Goal: Task Accomplishment & Management: Manage account settings

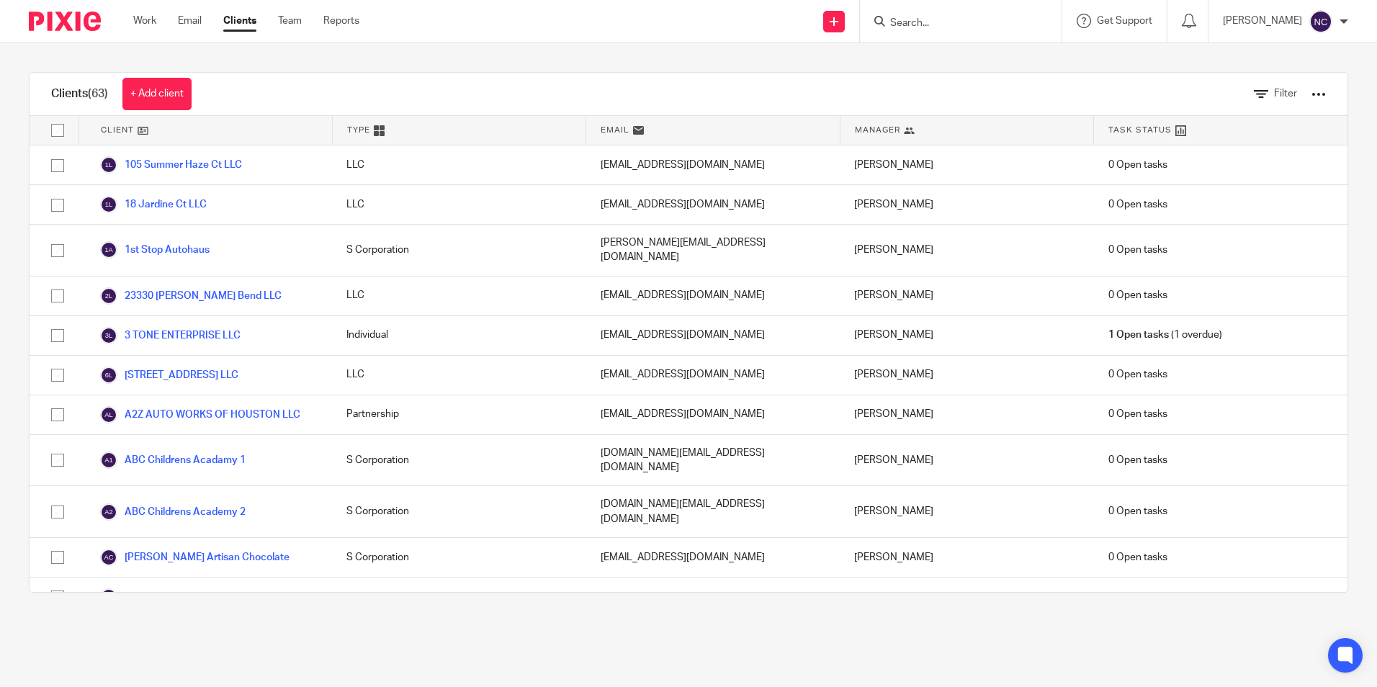
click at [964, 25] on input "Search" at bounding box center [953, 23] width 130 height 13
type input "victorino"
click button "submit" at bounding box center [0, 0] width 0 height 0
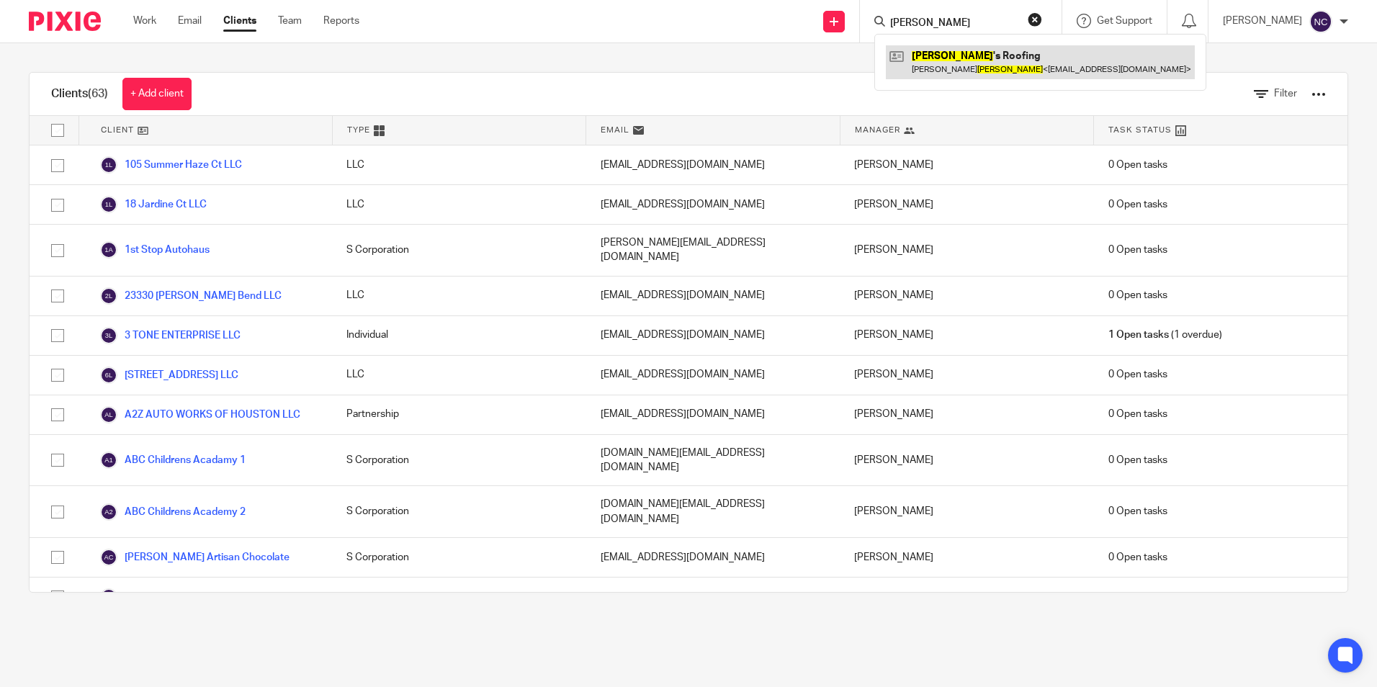
click at [964, 58] on link at bounding box center [1040, 61] width 309 height 33
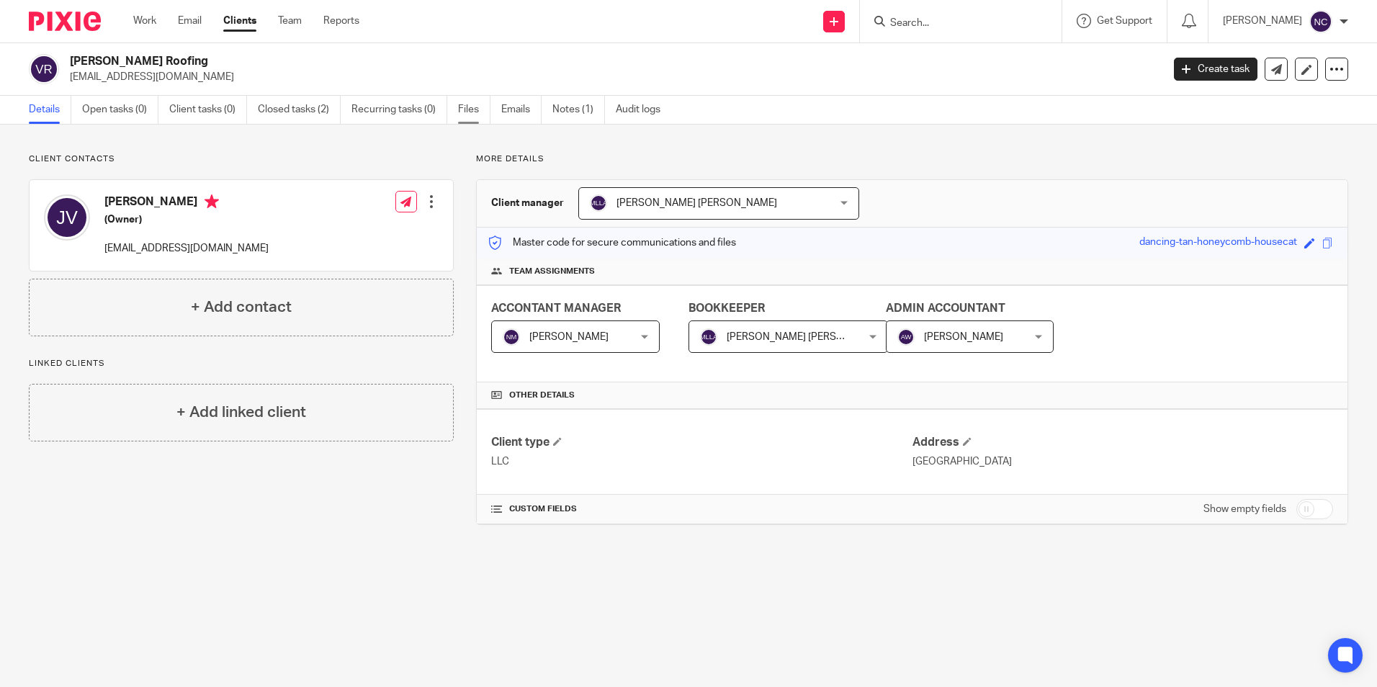
click at [472, 107] on link "Files" at bounding box center [474, 110] width 32 height 28
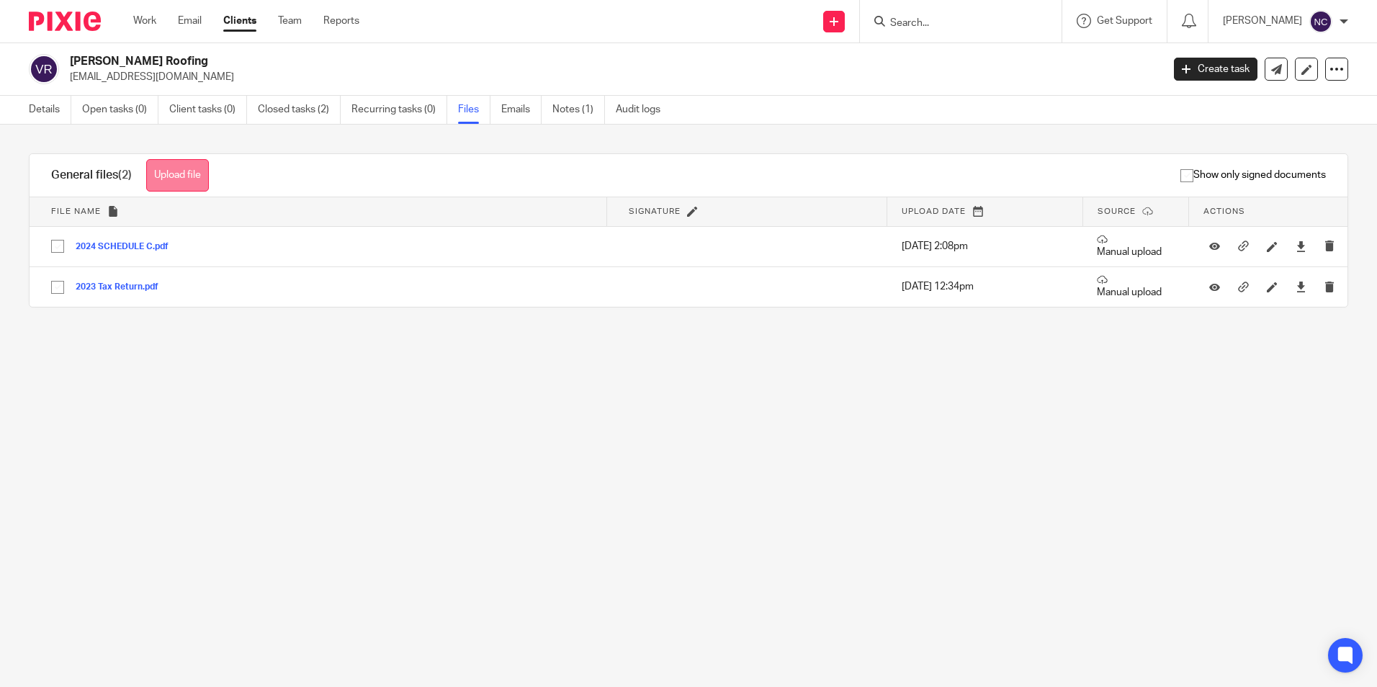
click at [166, 181] on button "Upload file" at bounding box center [177, 175] width 63 height 32
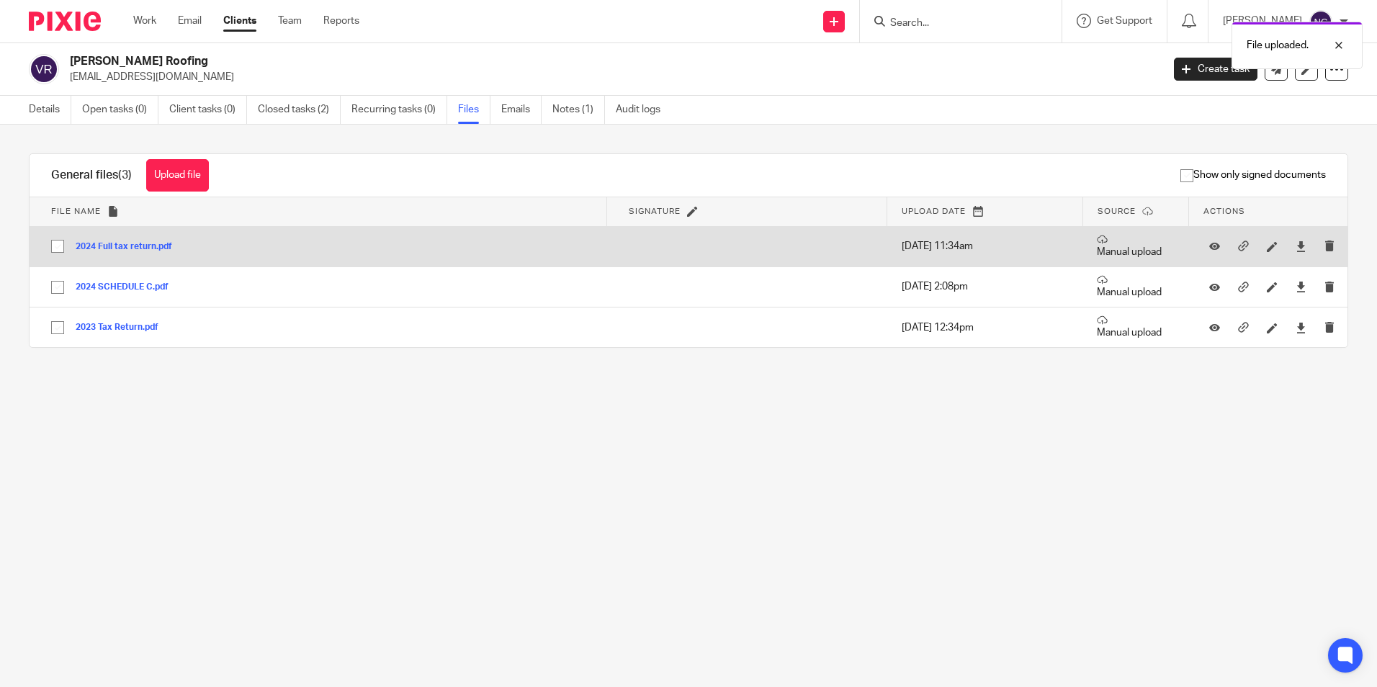
click at [139, 247] on button "2024 Full tax return.pdf" at bounding box center [129, 247] width 107 height 10
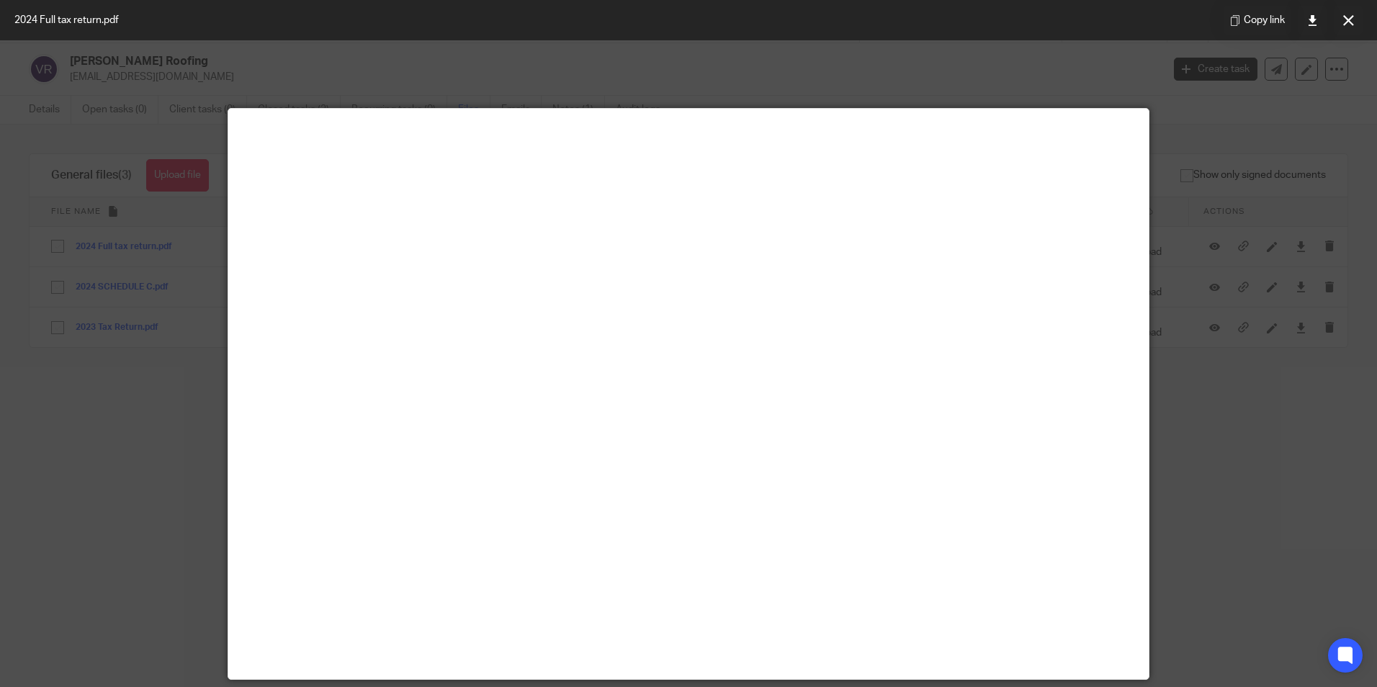
drag, startPoint x: 1222, startPoint y: 129, endPoint x: 1231, endPoint y: 122, distance: 10.8
click at [1222, 129] on div at bounding box center [688, 343] width 1377 height 687
click at [1359, 19] on button at bounding box center [1347, 20] width 29 height 29
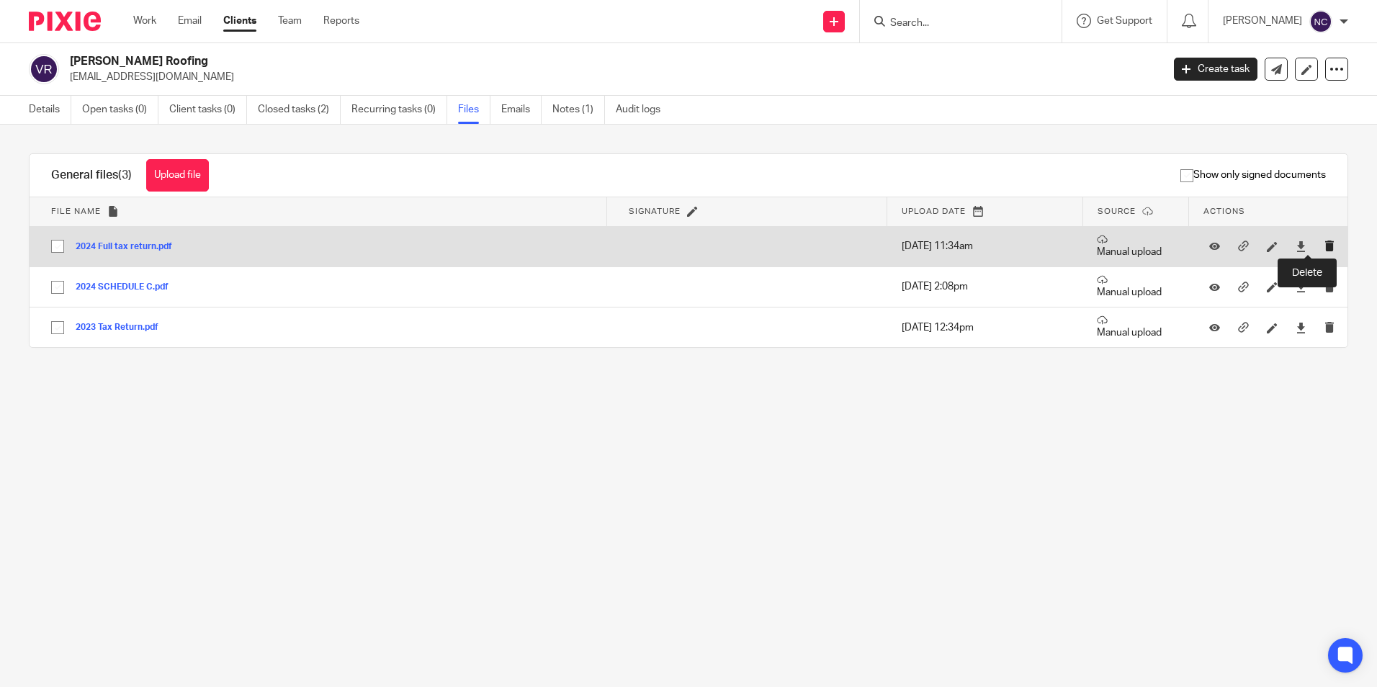
click at [1324, 249] on icon "submit" at bounding box center [1329, 245] width 11 height 11
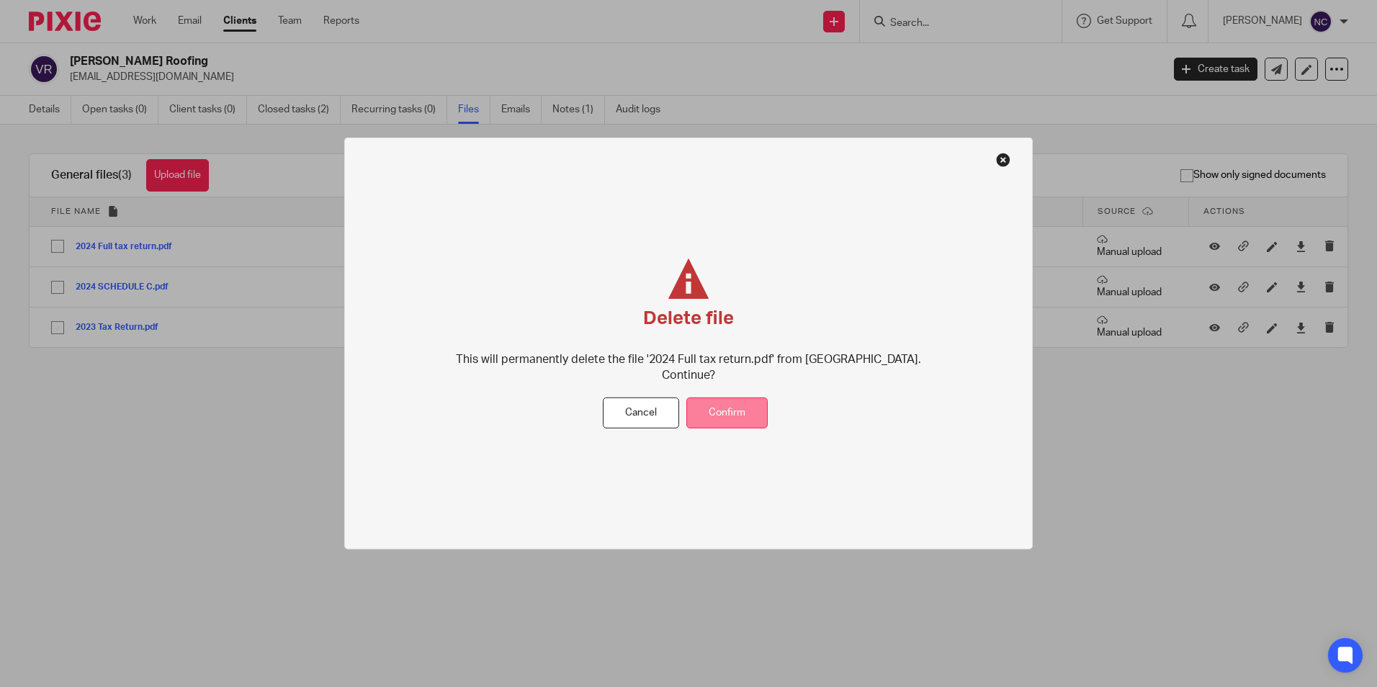
click at [734, 407] on button "Confirm" at bounding box center [726, 412] width 81 height 31
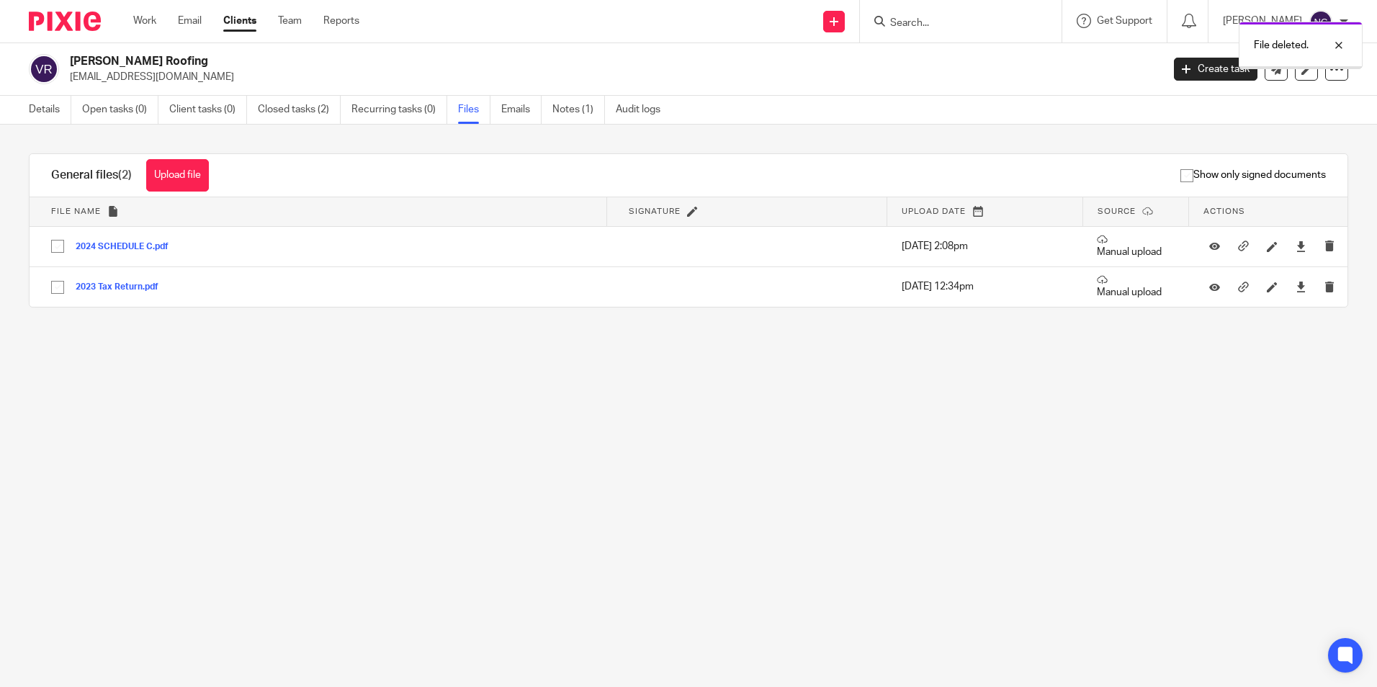
click at [192, 174] on button "Upload file" at bounding box center [177, 175] width 63 height 32
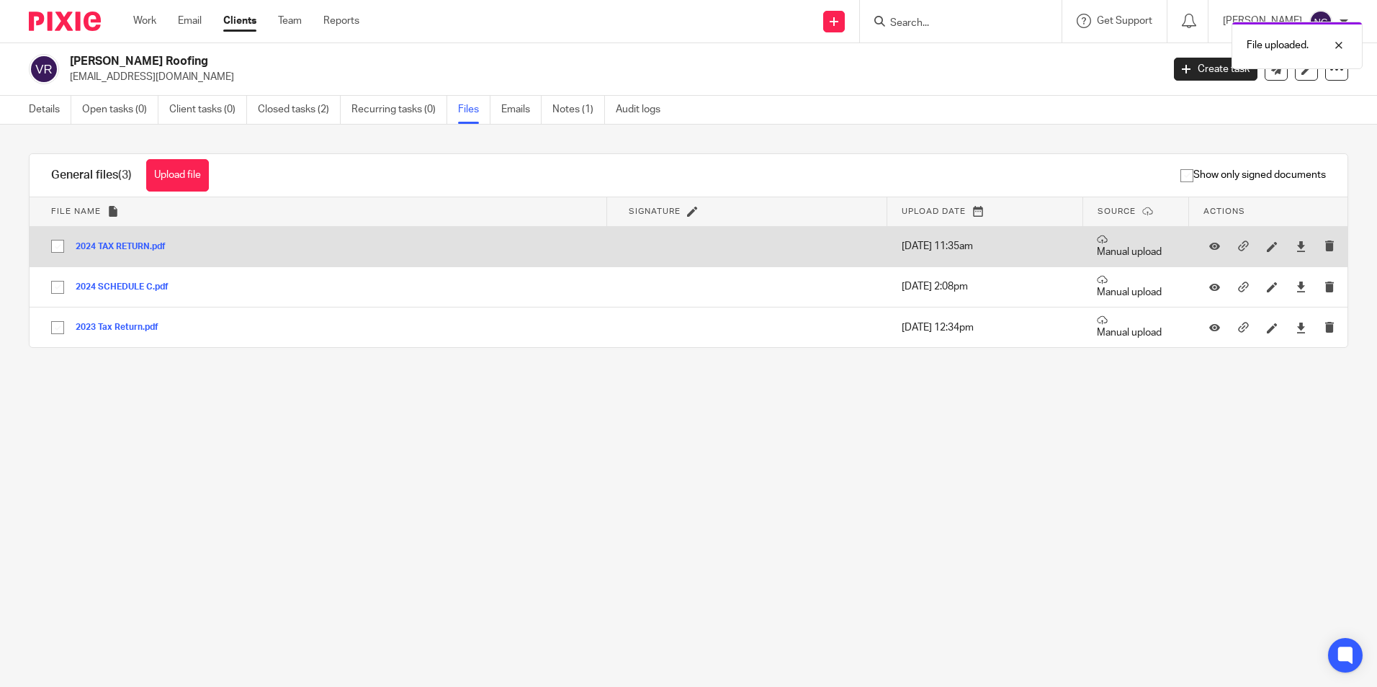
click at [138, 243] on button "2024 TAX RETURN.pdf" at bounding box center [126, 247] width 101 height 10
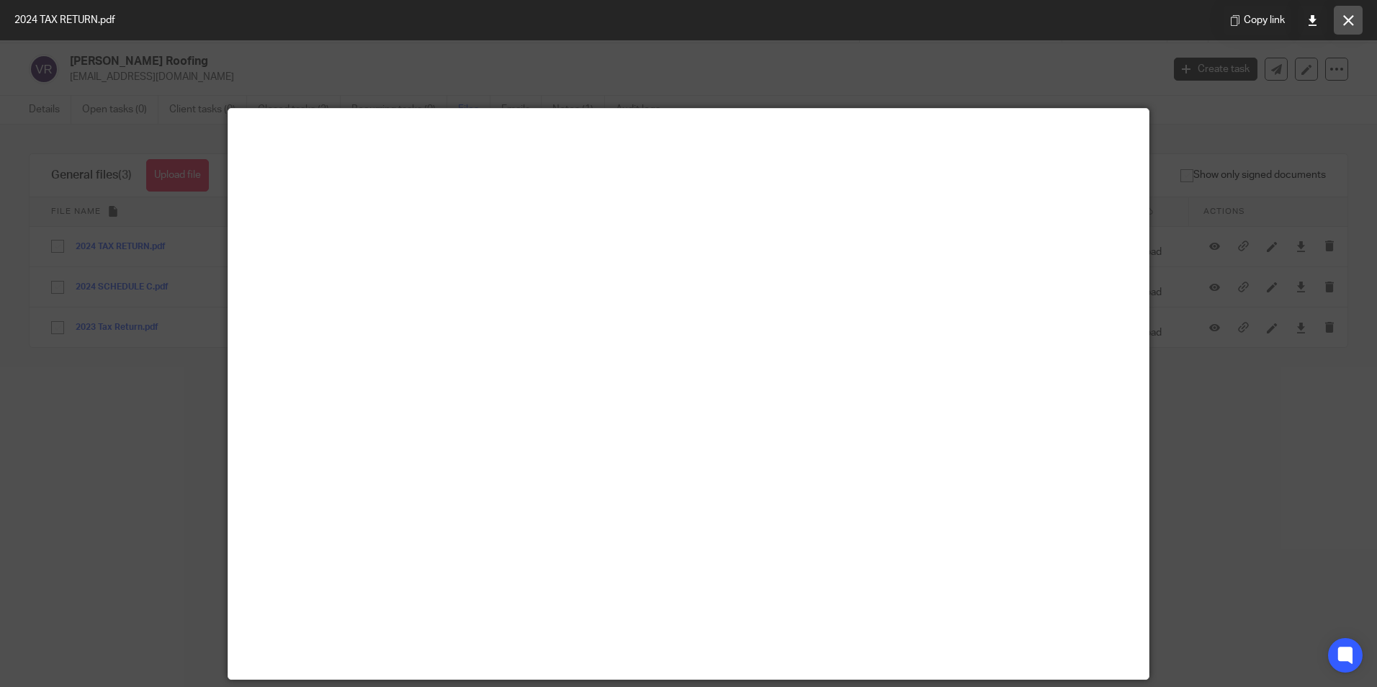
click at [1355, 21] on button at bounding box center [1347, 20] width 29 height 29
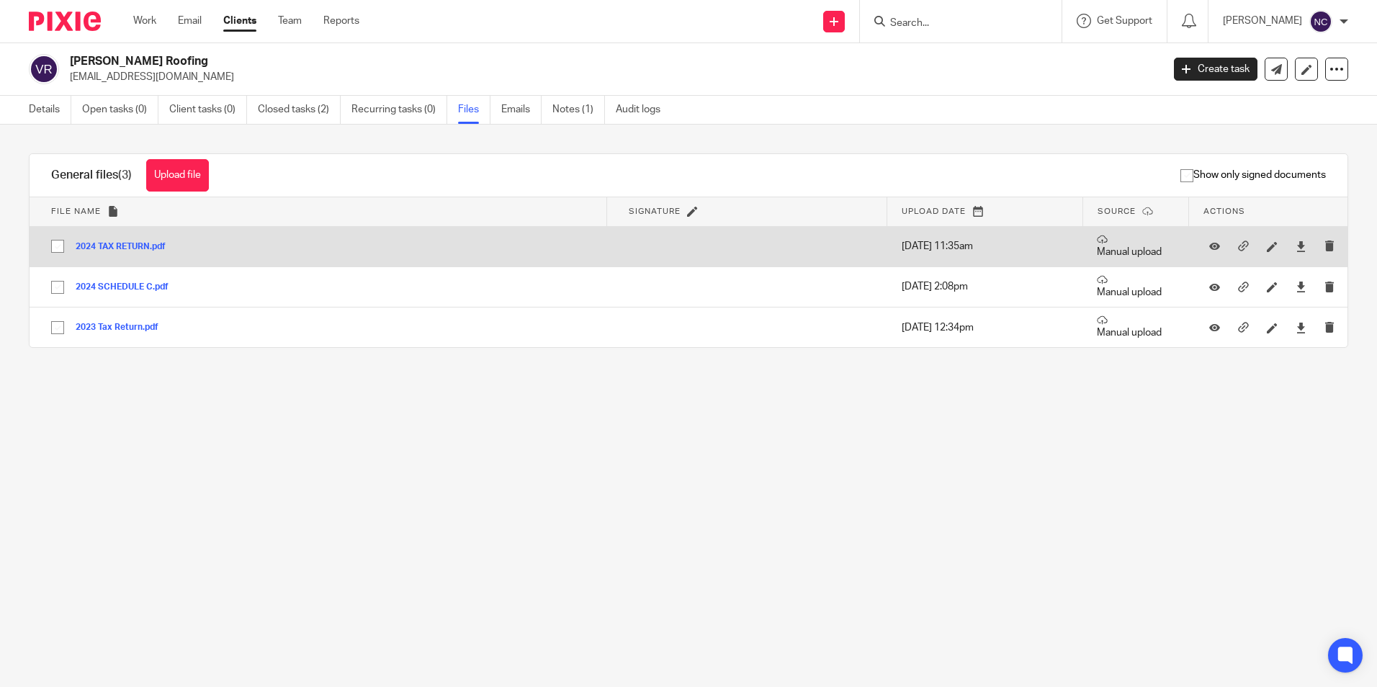
click at [139, 243] on button "2024 TAX RETURN.pdf" at bounding box center [126, 247] width 101 height 10
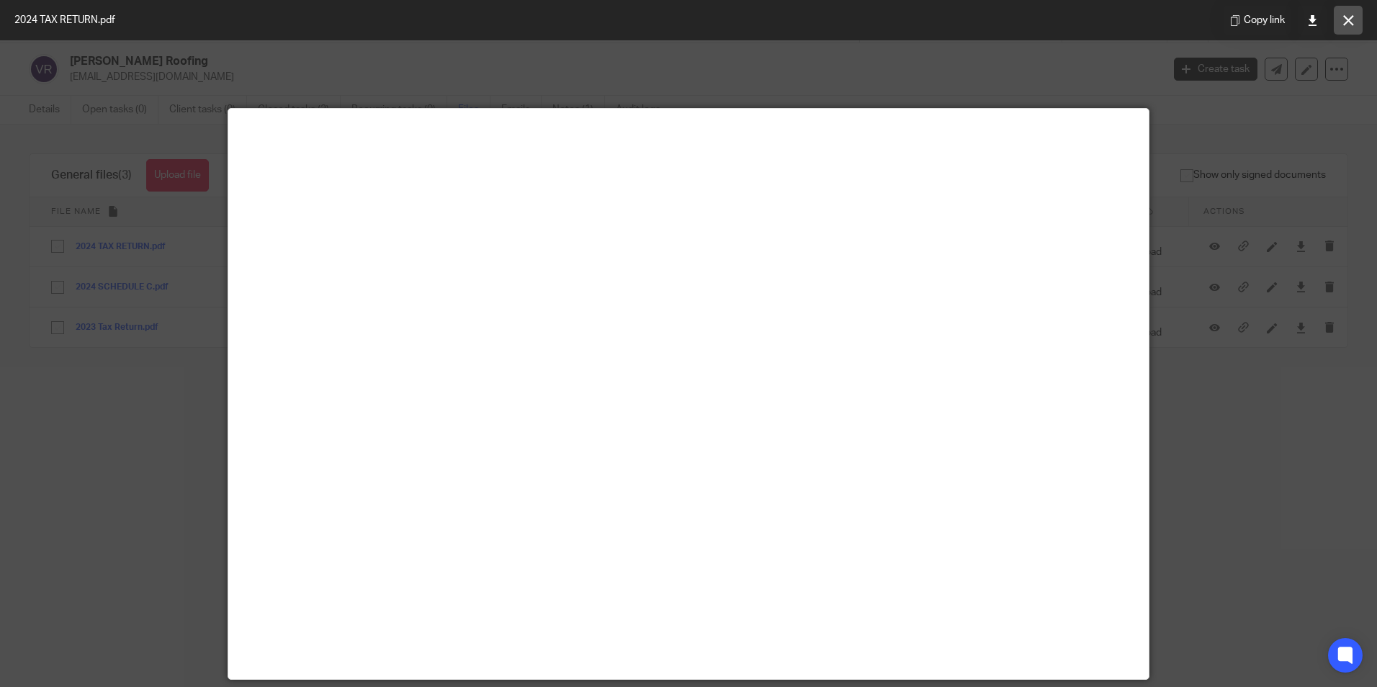
click at [1339, 30] on button at bounding box center [1347, 20] width 29 height 29
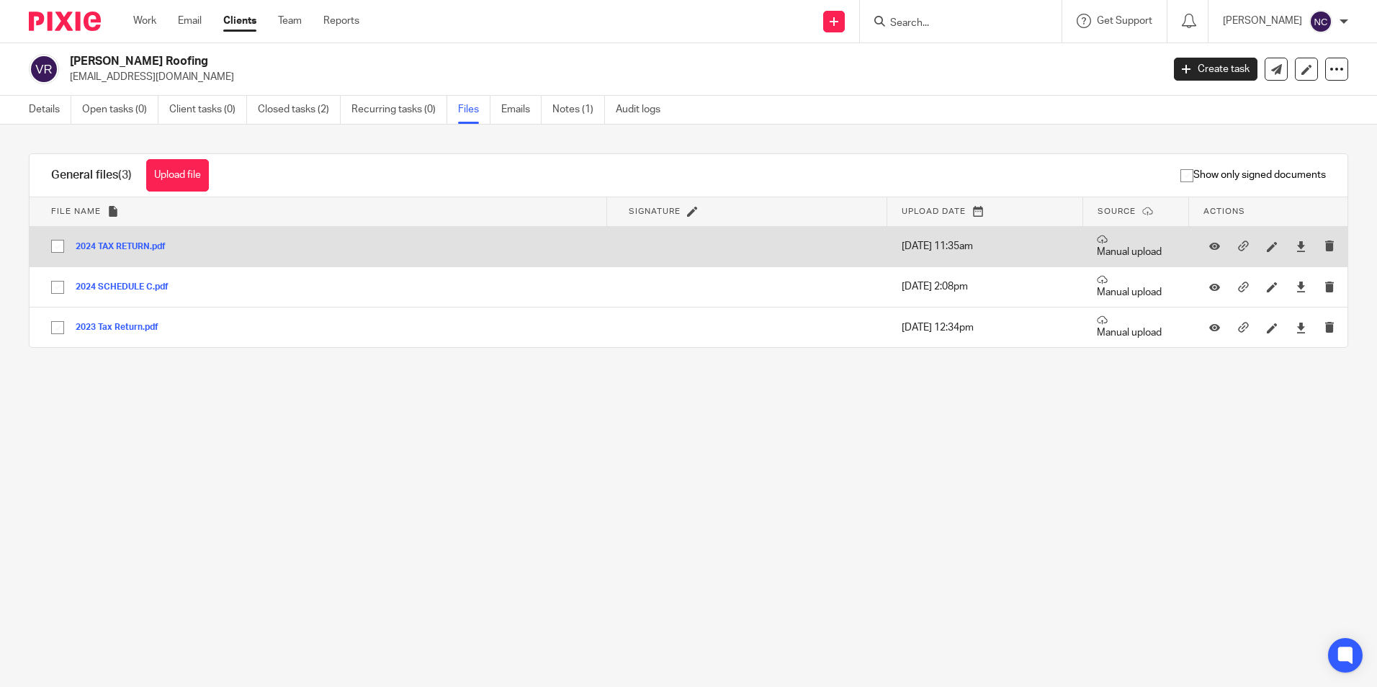
click at [107, 253] on div "2024 TAX RETURN.pdf" at bounding box center [126, 246] width 101 height 14
click at [109, 250] on button "2024 TAX RETURN.pdf" at bounding box center [126, 247] width 101 height 10
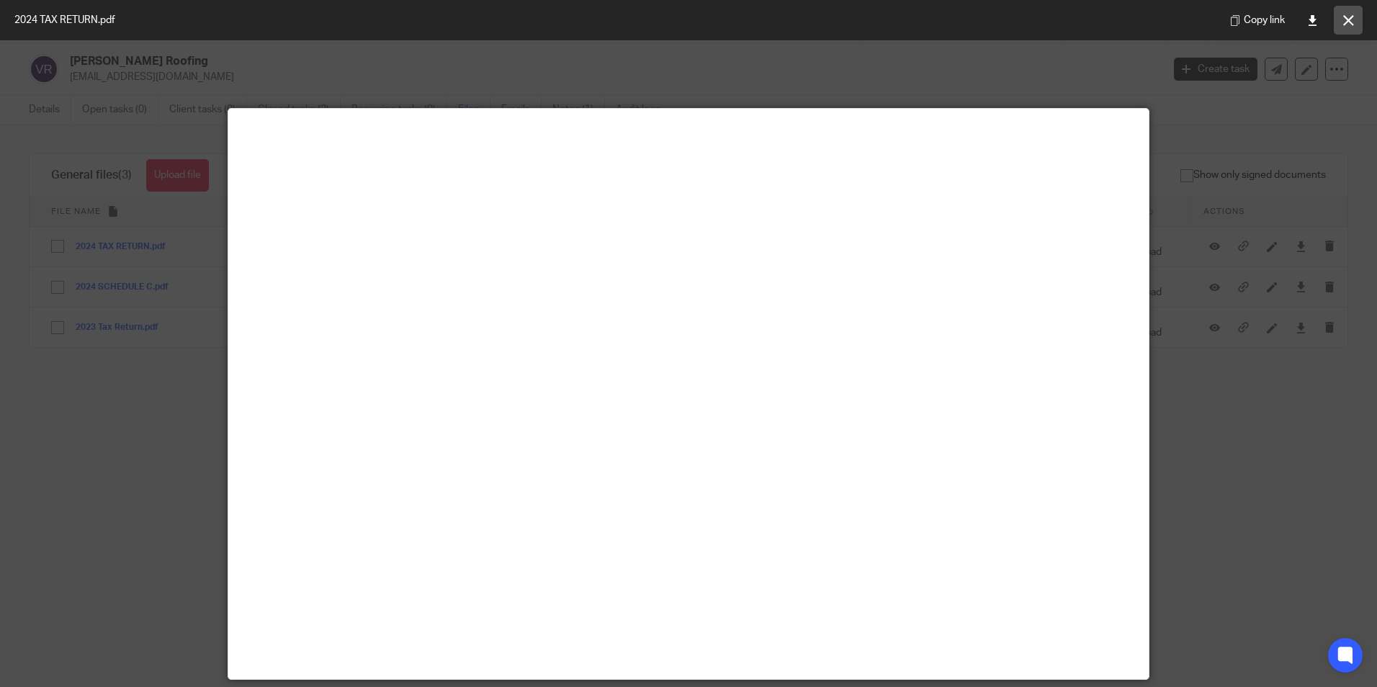
click at [1354, 12] on button at bounding box center [1347, 20] width 29 height 29
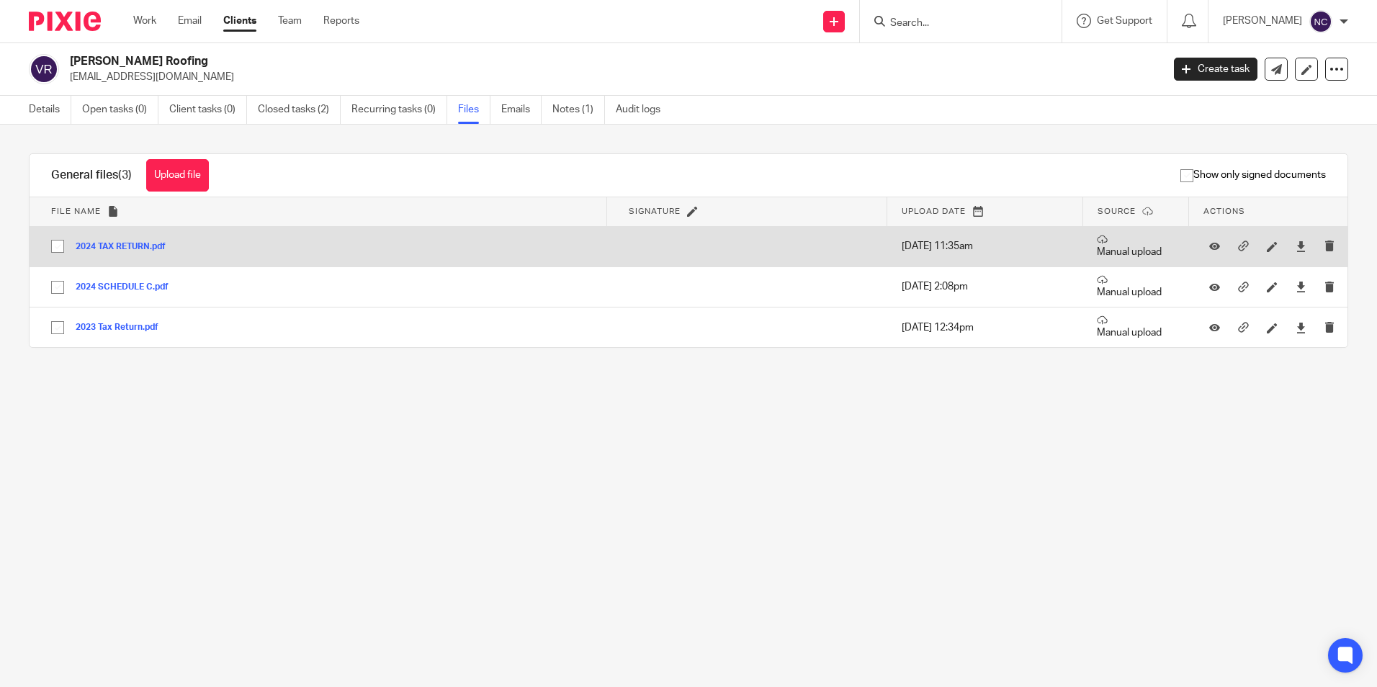
click at [107, 243] on button "2024 TAX RETURN.pdf" at bounding box center [126, 247] width 101 height 10
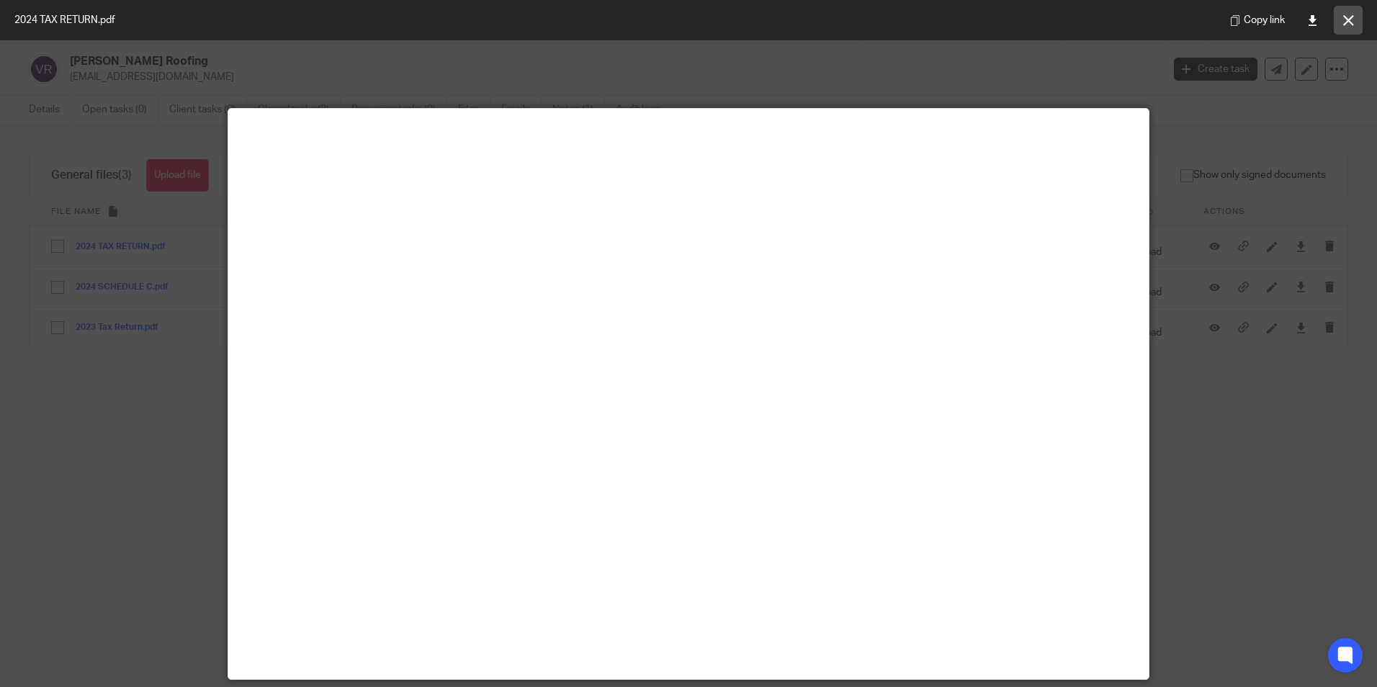
click at [1346, 27] on button at bounding box center [1347, 20] width 29 height 29
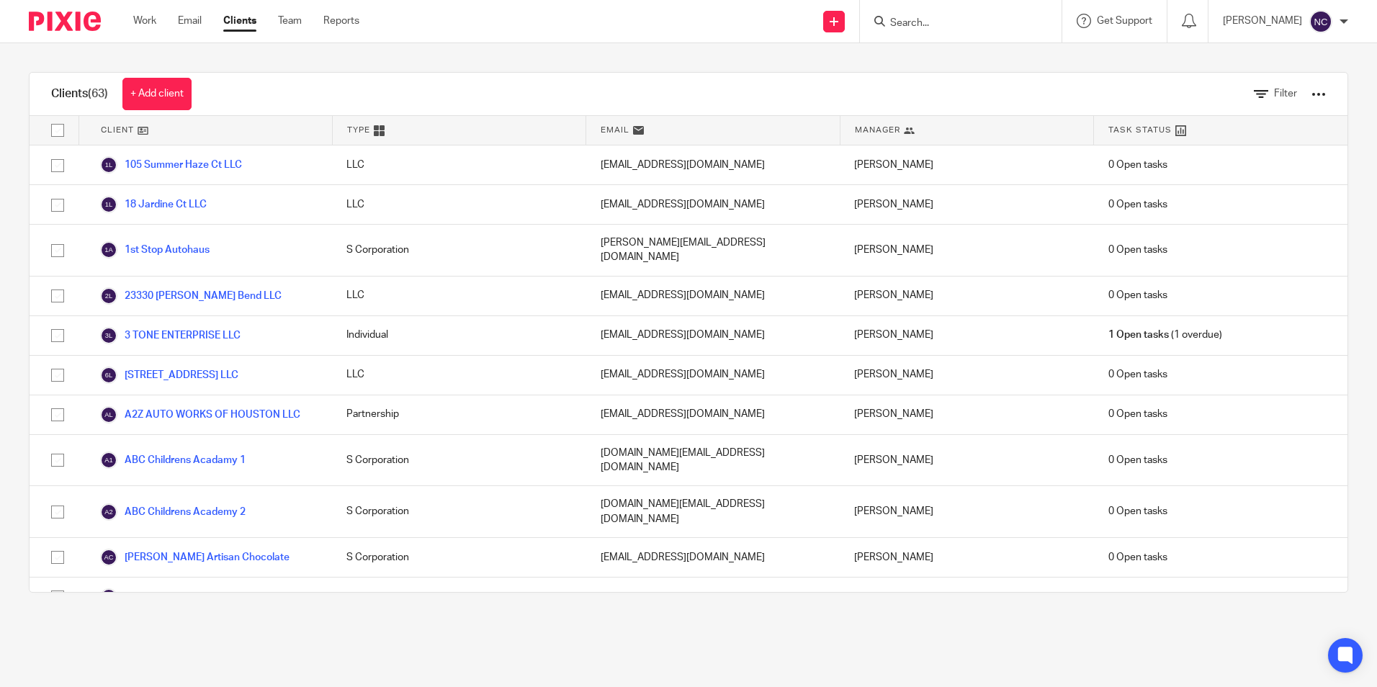
click at [903, 27] on input "Search" at bounding box center [953, 23] width 130 height 13
type input "victorino"
click button "submit" at bounding box center [0, 0] width 0 height 0
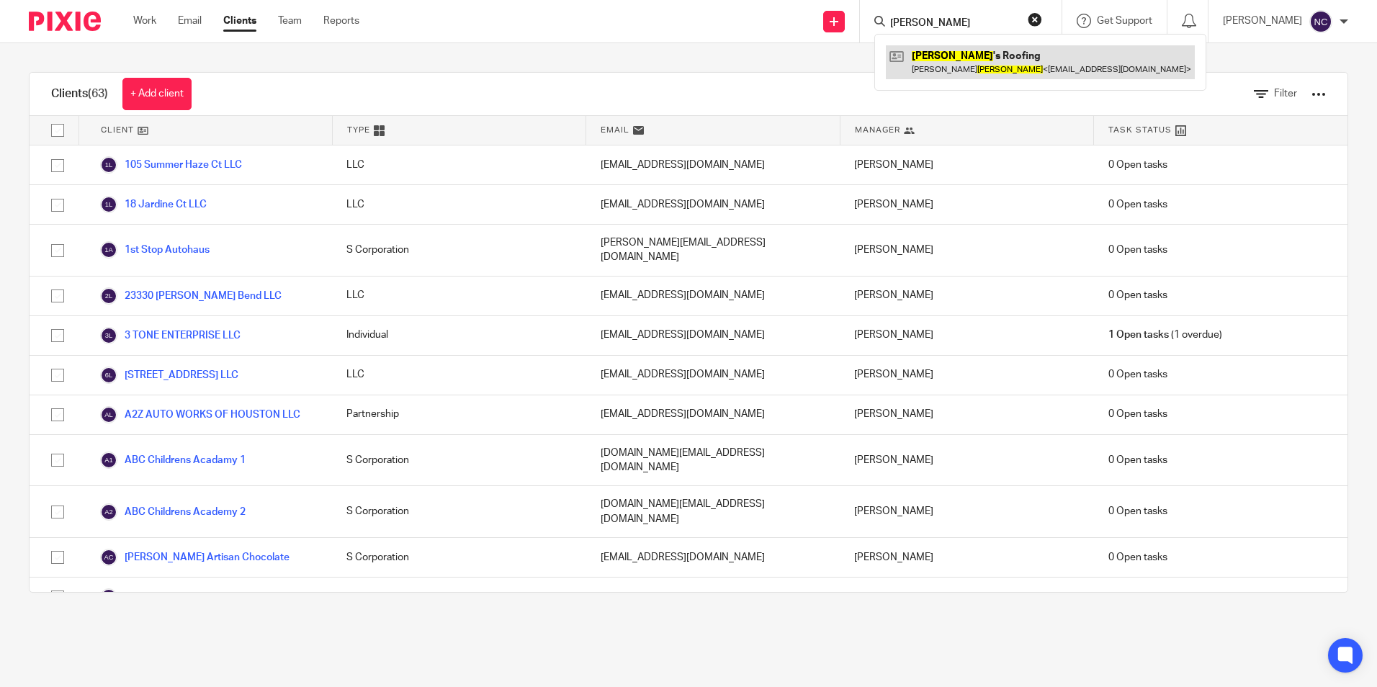
click at [948, 48] on link at bounding box center [1040, 61] width 309 height 33
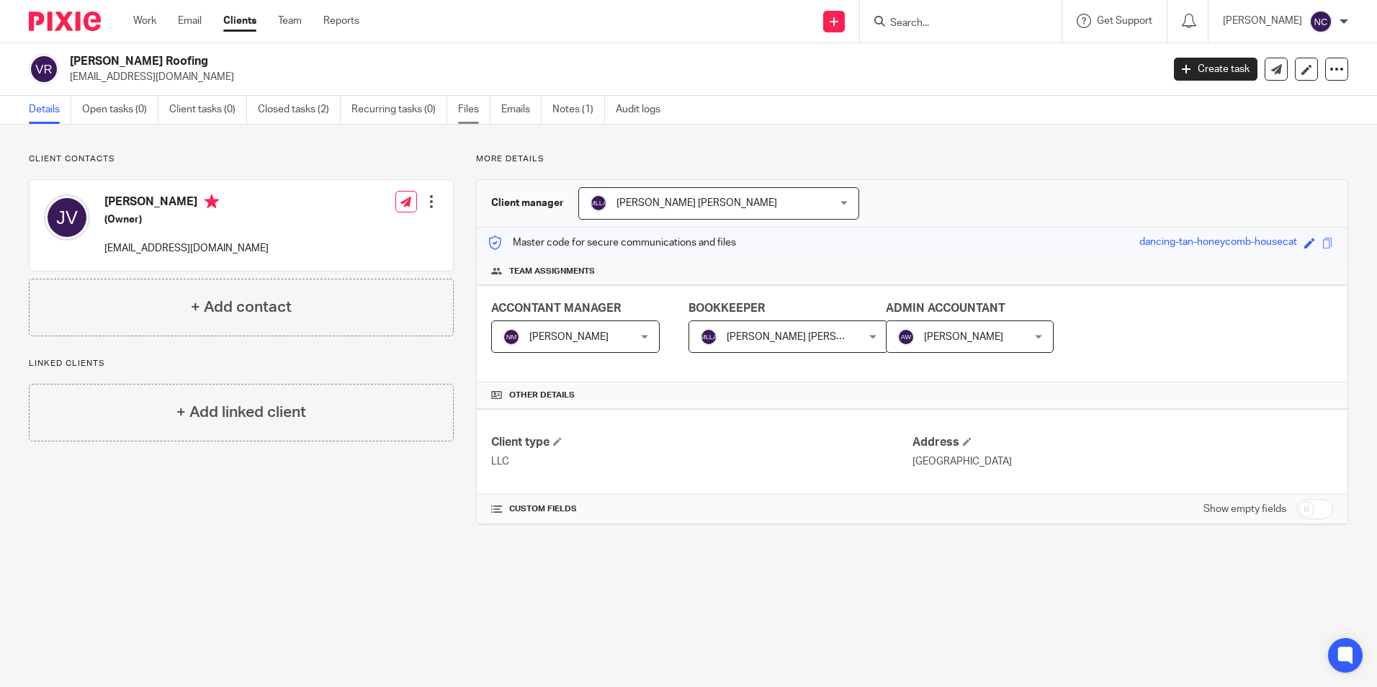
click at [476, 106] on link "Files" at bounding box center [474, 110] width 32 height 28
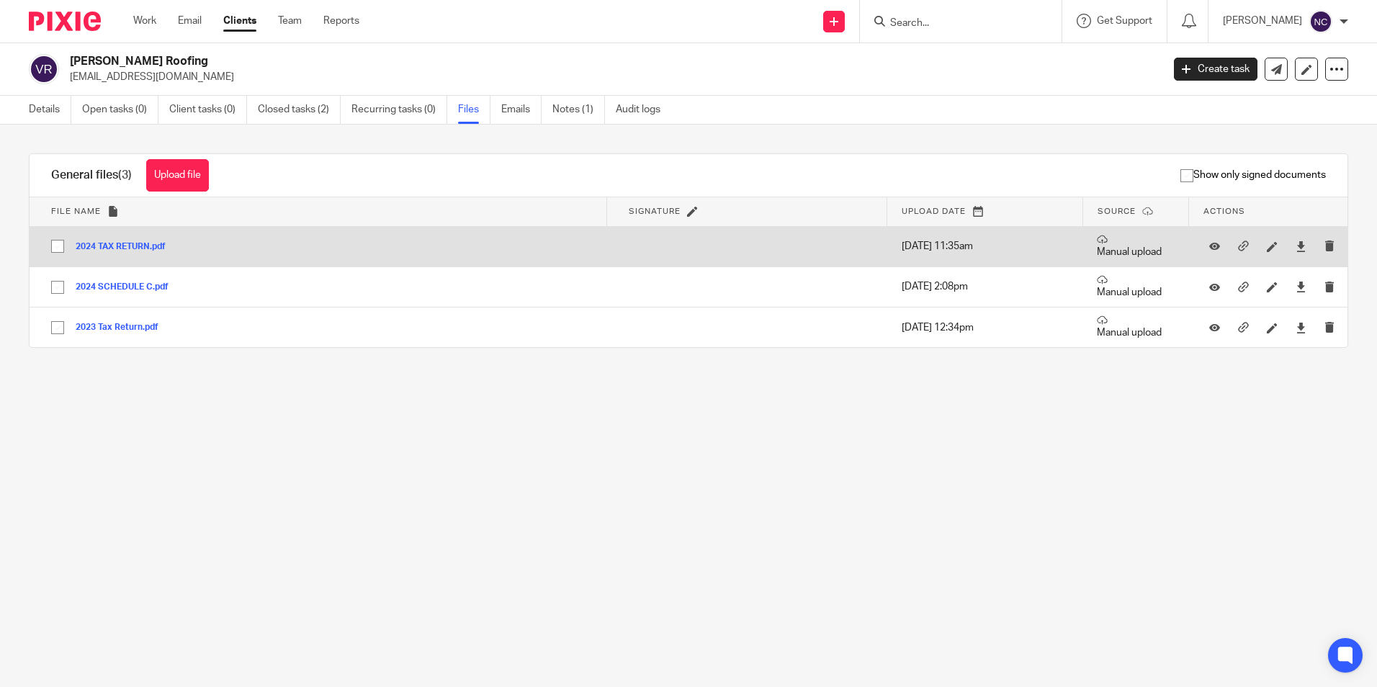
click at [142, 243] on button "2024 TAX RETURN.pdf" at bounding box center [126, 247] width 101 height 10
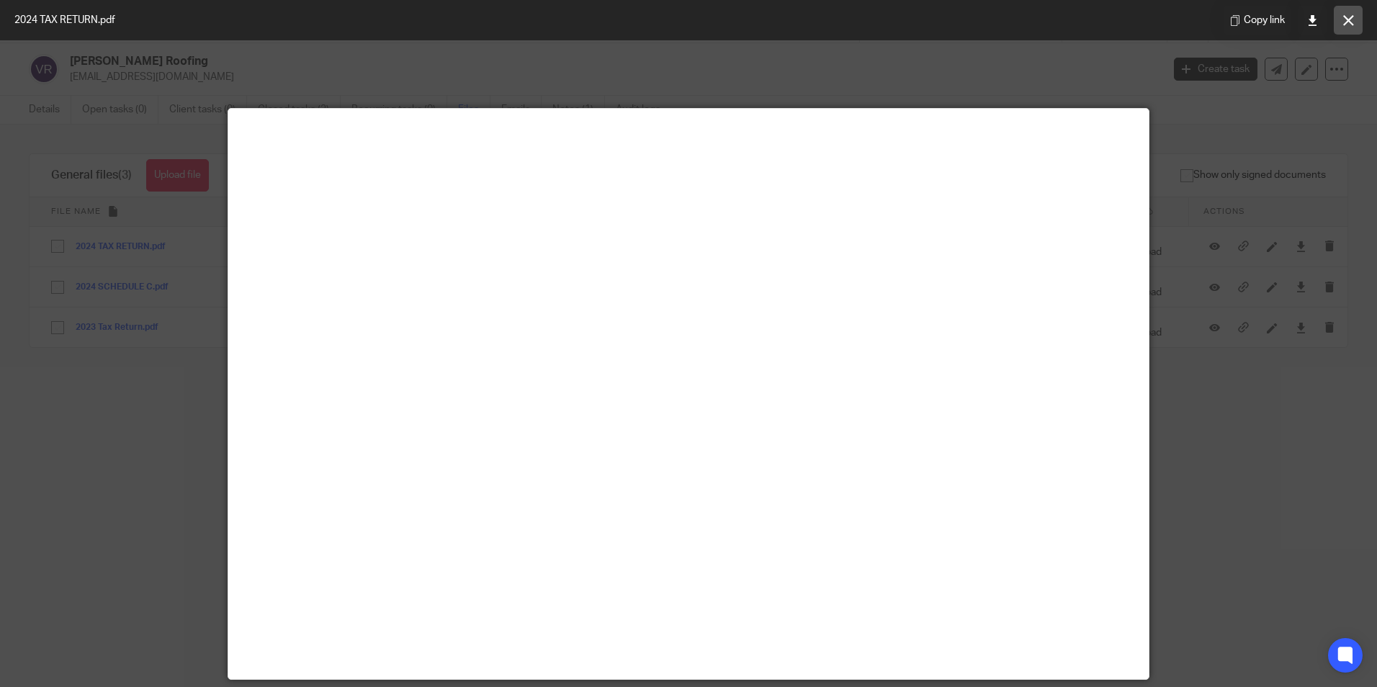
click at [1348, 17] on icon at bounding box center [1348, 20] width 11 height 11
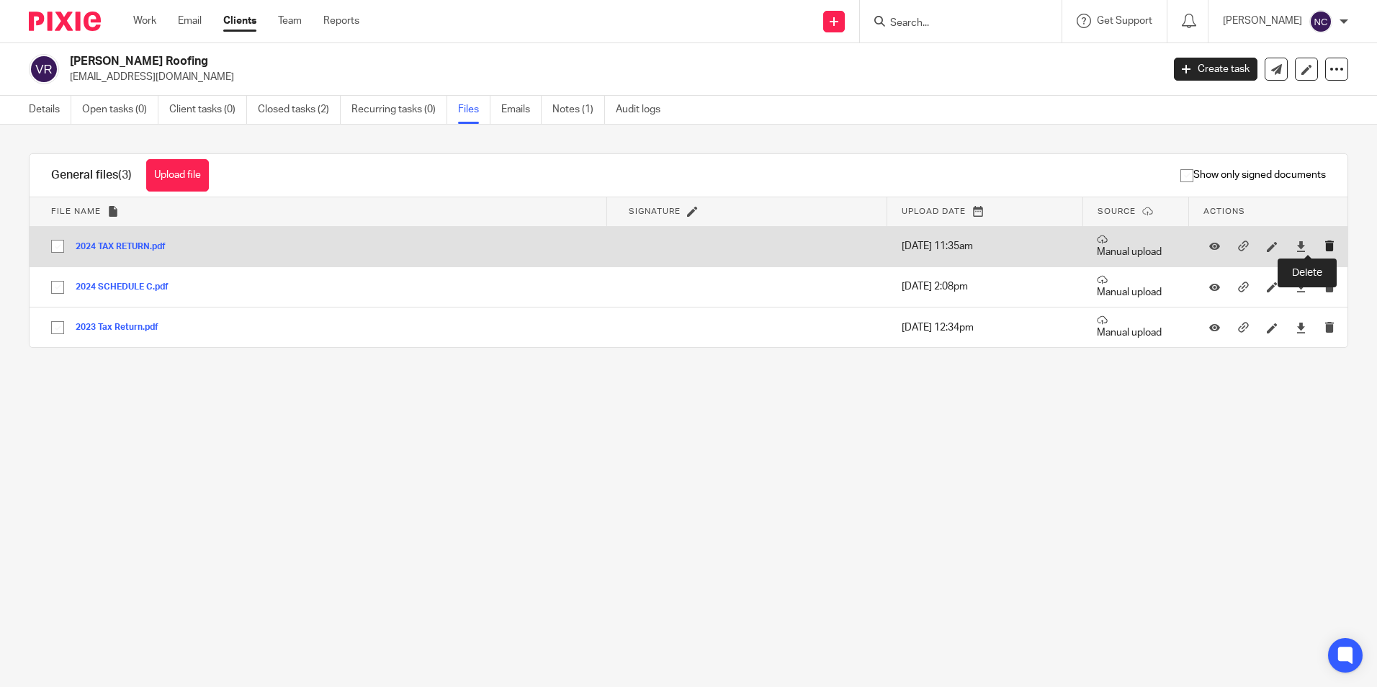
click at [1324, 247] on icon "submit" at bounding box center [1329, 245] width 11 height 11
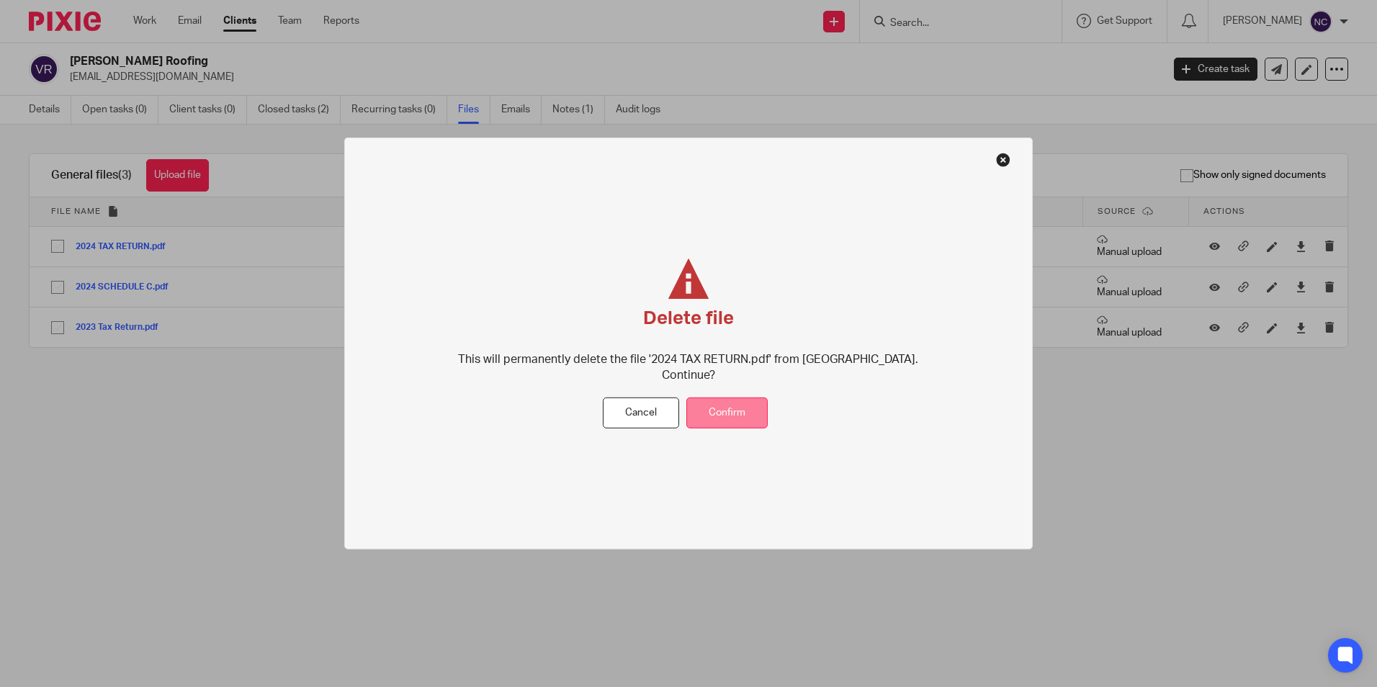
click at [718, 397] on button "Confirm" at bounding box center [726, 412] width 81 height 31
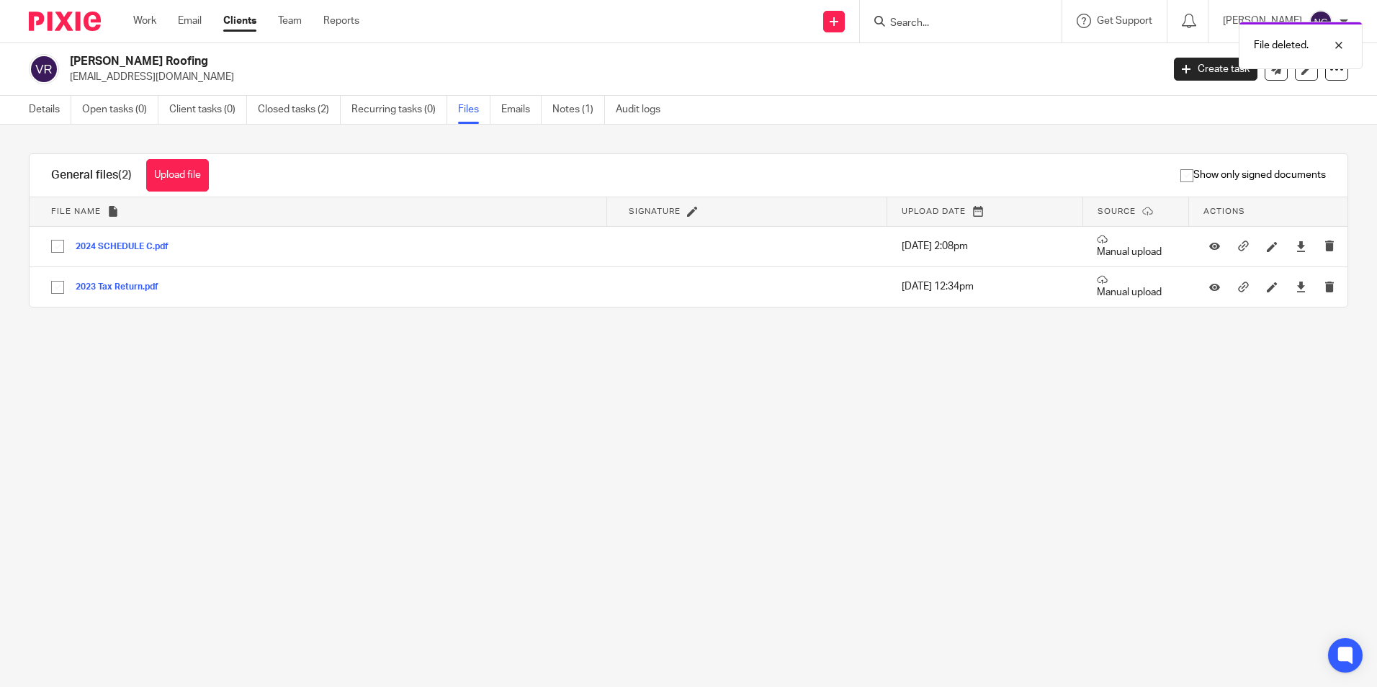
click at [251, 27] on link "Clients" at bounding box center [239, 21] width 33 height 14
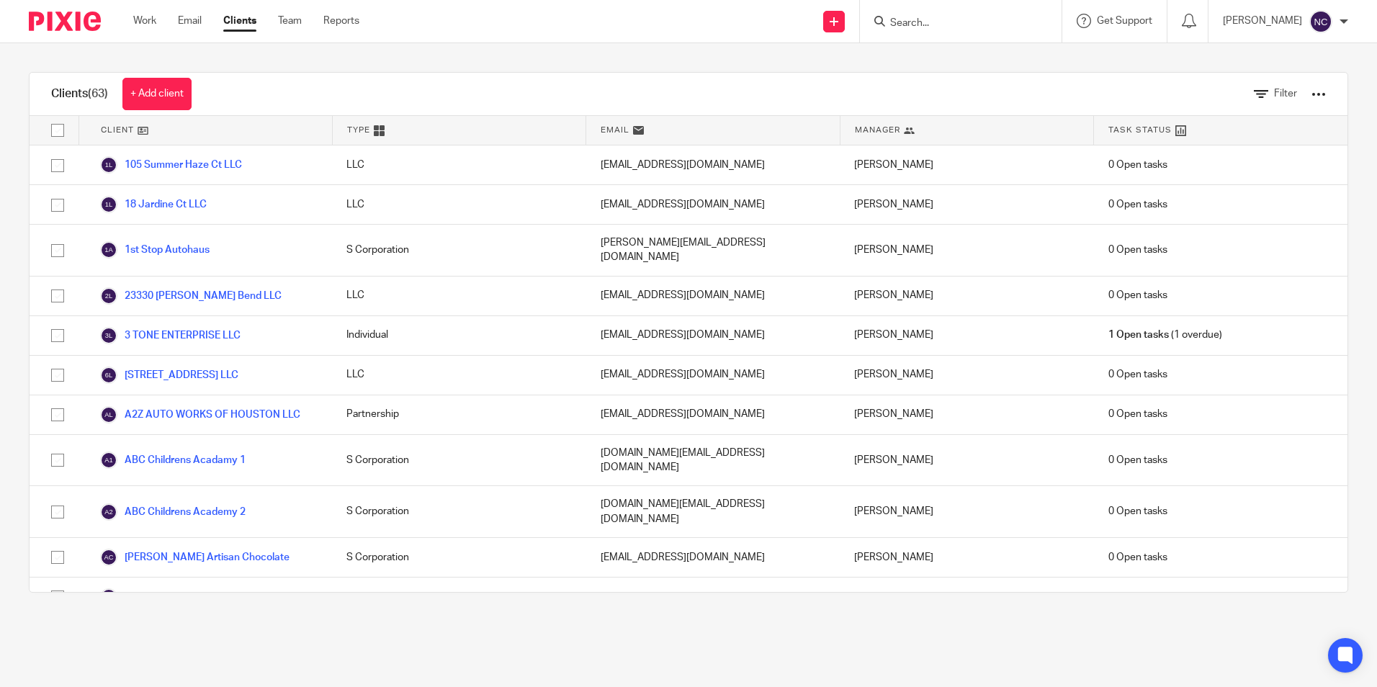
click at [950, 11] on div at bounding box center [961, 21] width 202 height 42
click at [943, 24] on input "Search" at bounding box center [953, 23] width 130 height 13
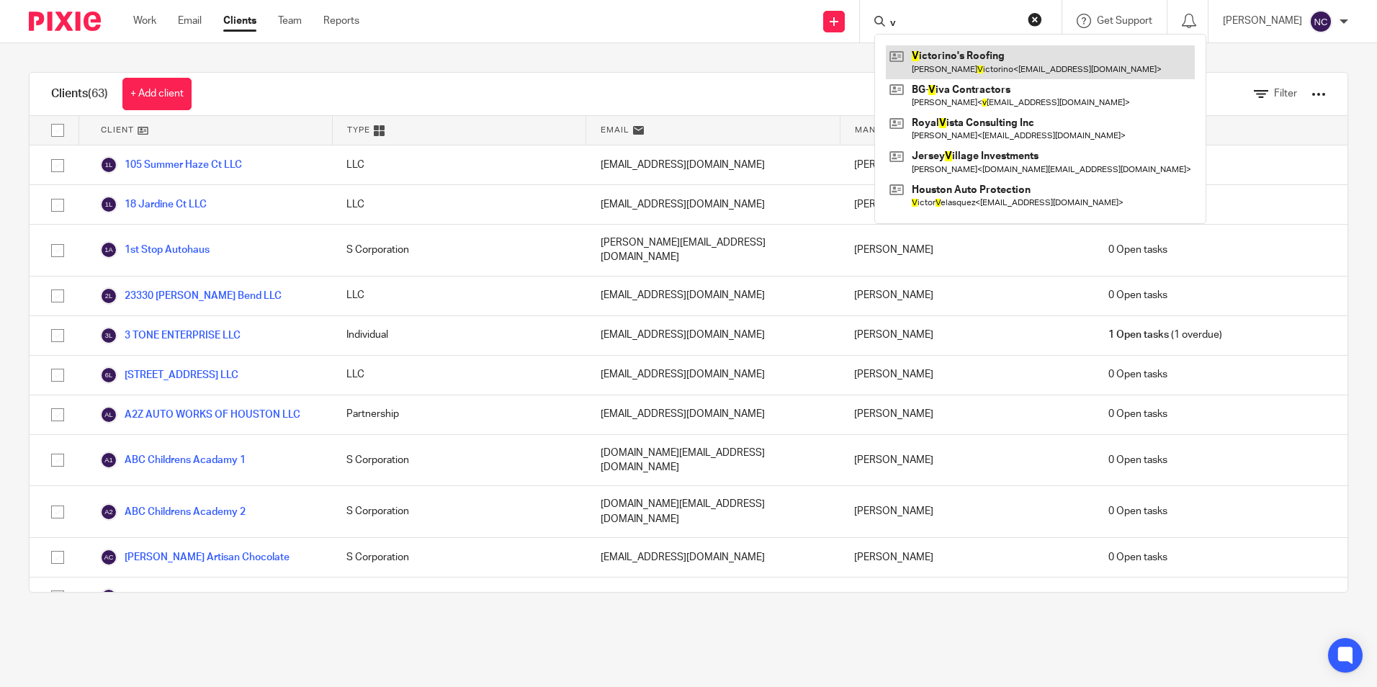
type input "v"
click at [941, 60] on link at bounding box center [1040, 61] width 309 height 33
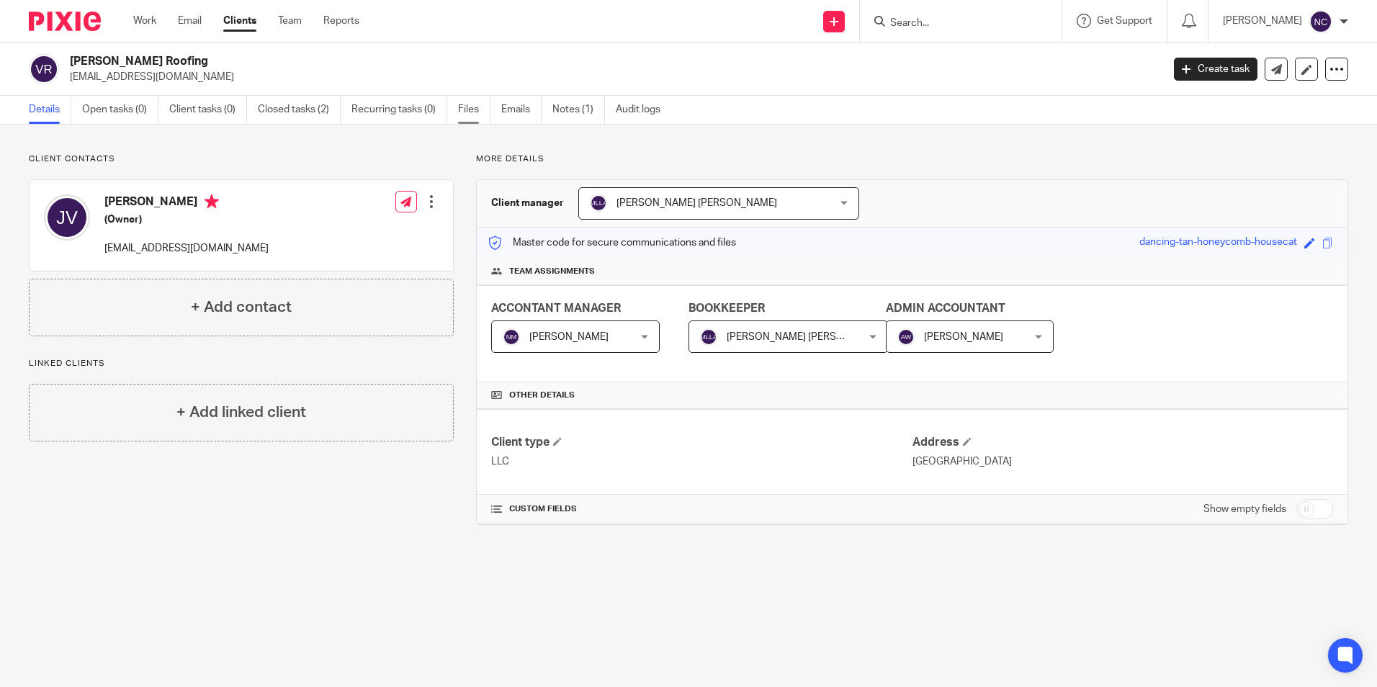
click at [469, 113] on link "Files" at bounding box center [474, 110] width 32 height 28
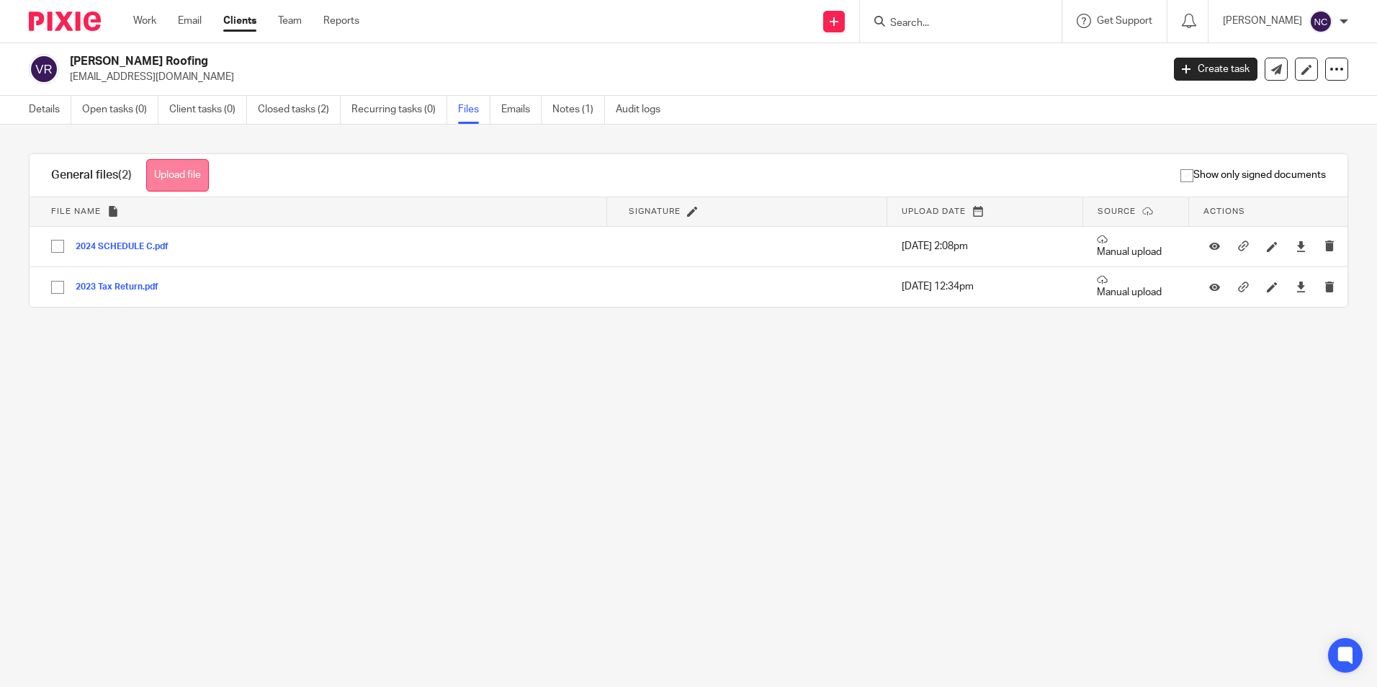
click at [202, 189] on button "Upload file" at bounding box center [177, 175] width 63 height 32
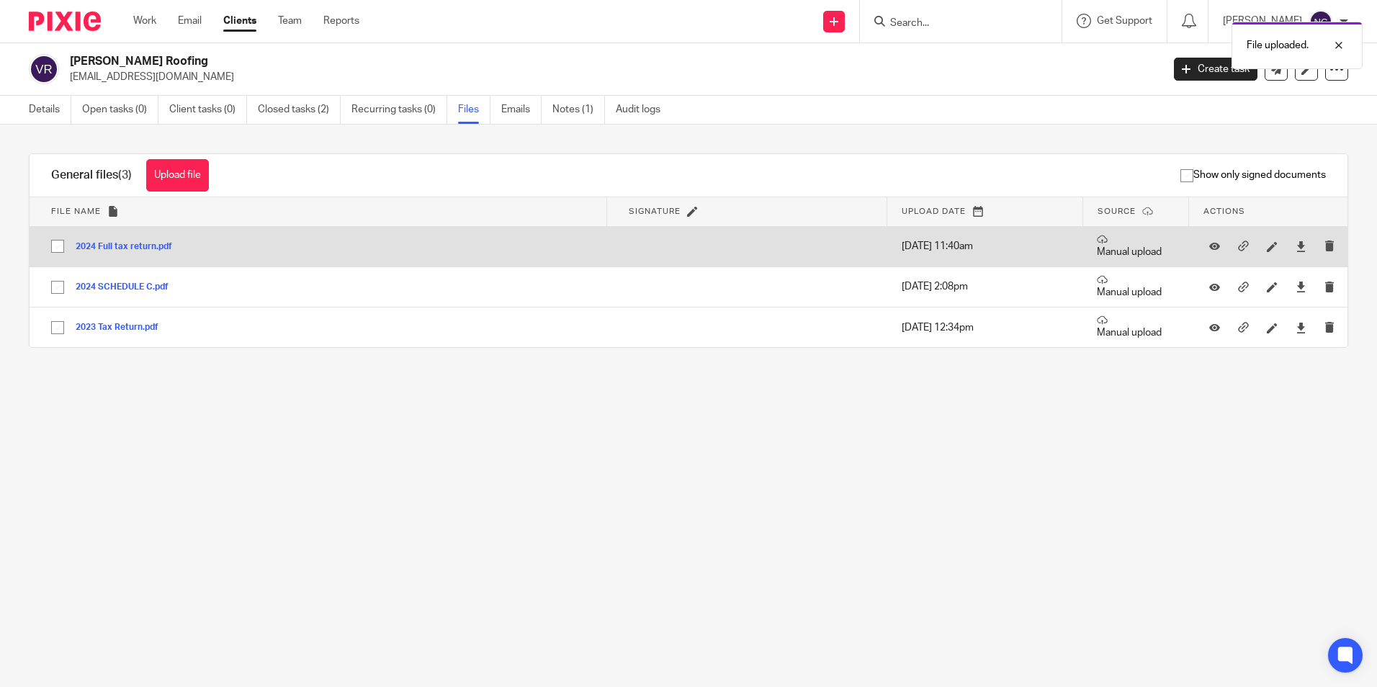
click at [150, 247] on button "2024 Full tax return.pdf" at bounding box center [129, 247] width 107 height 10
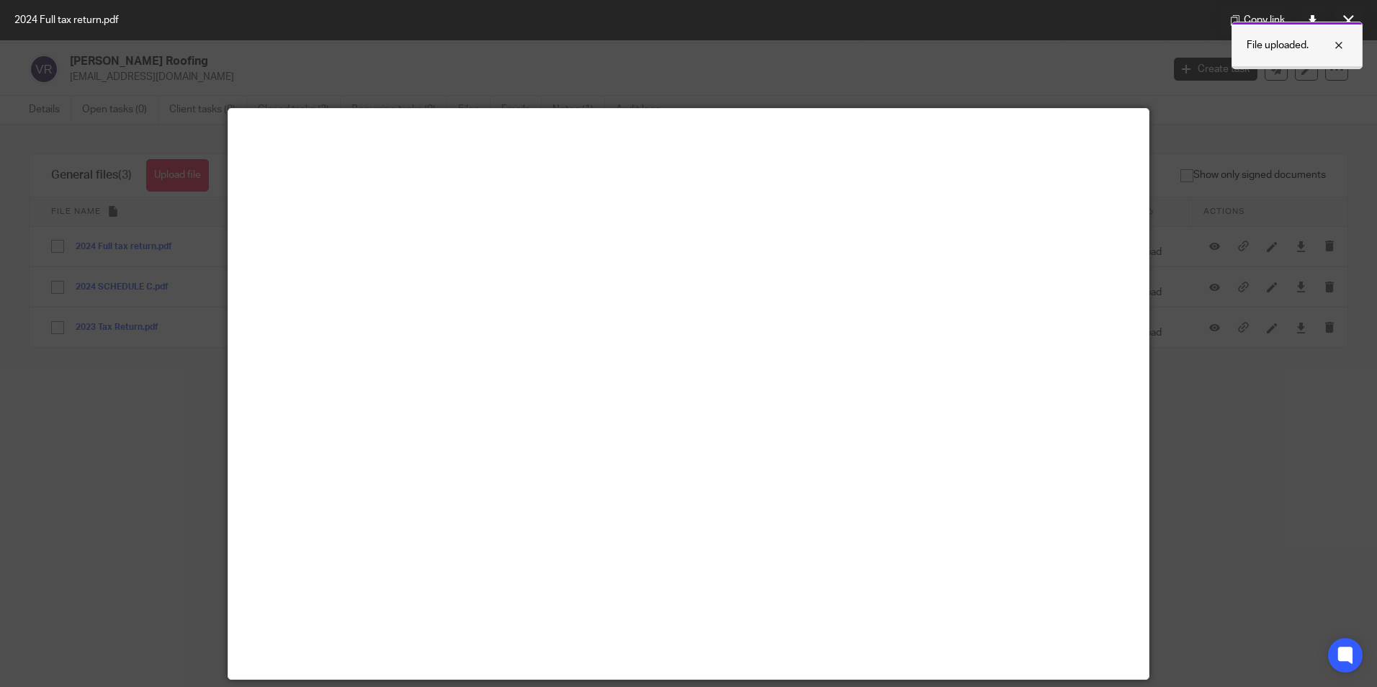
click at [1339, 42] on div at bounding box center [1327, 45] width 39 height 17
click at [1351, 18] on icon at bounding box center [1348, 20] width 11 height 11
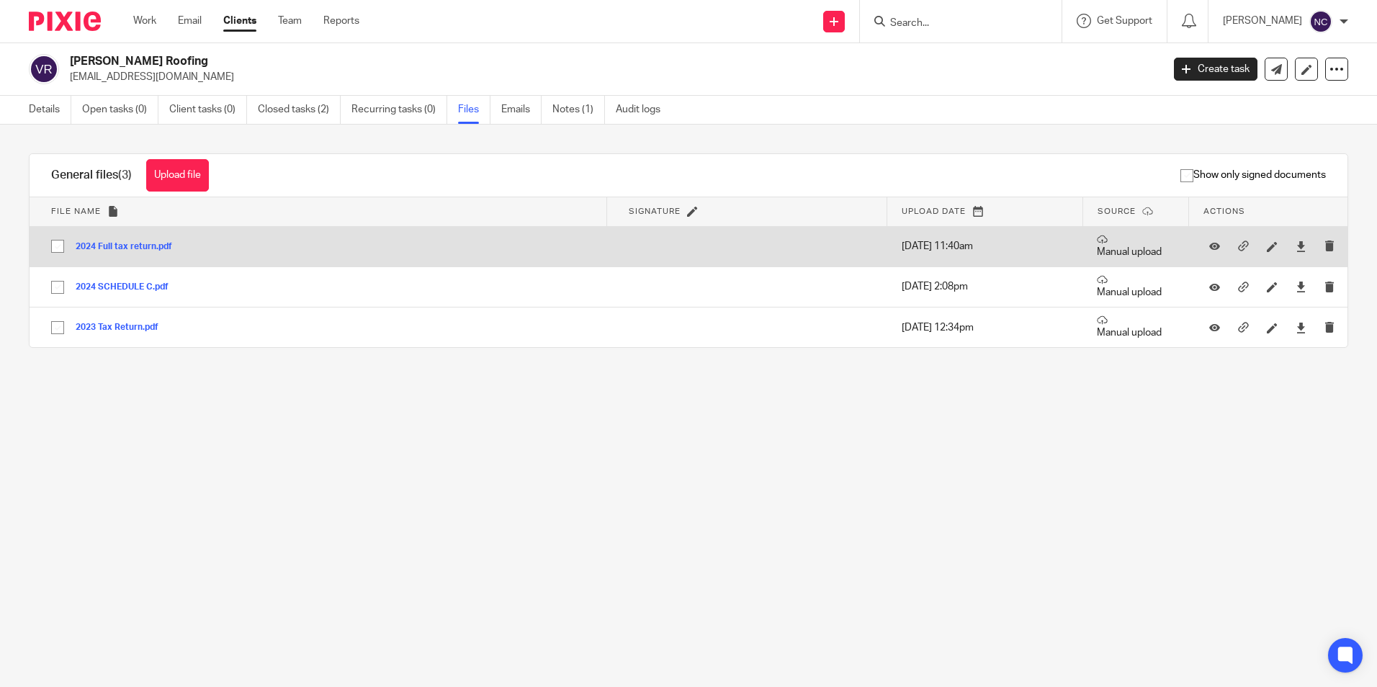
click at [125, 248] on button "2024 Full tax return.pdf" at bounding box center [129, 247] width 107 height 10
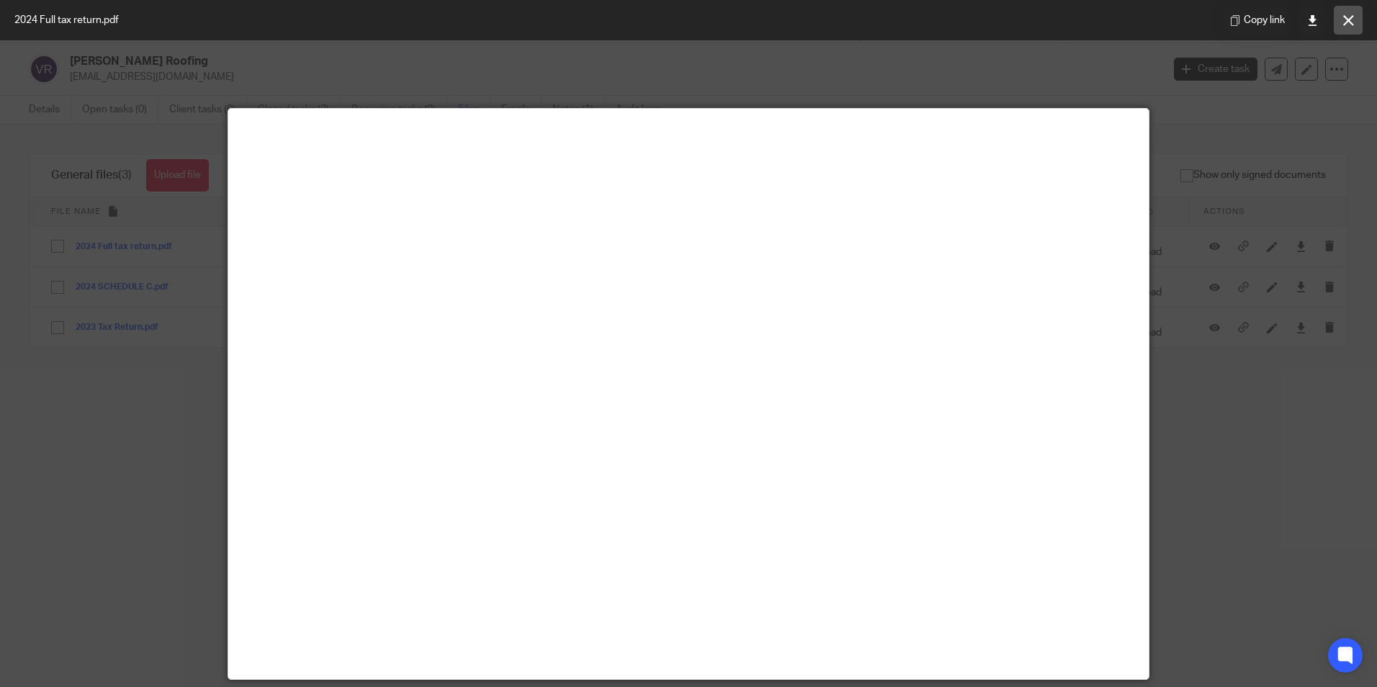
click at [1343, 23] on icon at bounding box center [1348, 20] width 11 height 11
